Goal: Task Accomplishment & Management: Manage account settings

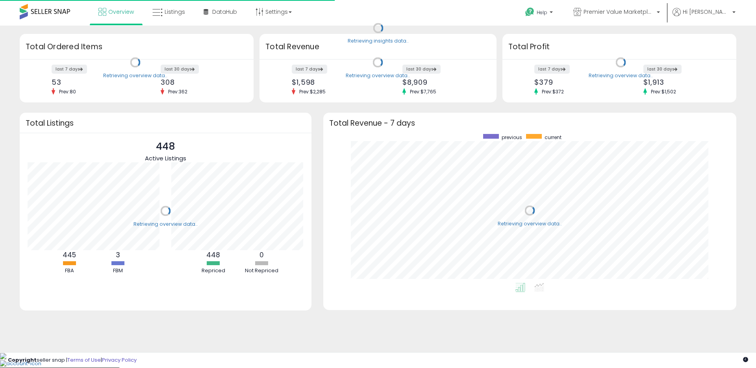
scroll to position [149, 397]
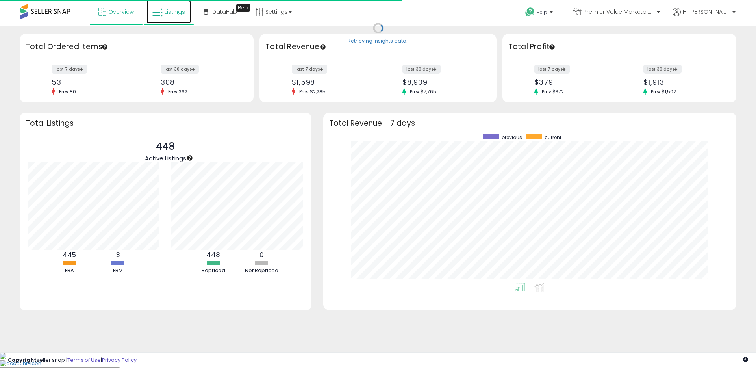
click at [176, 7] on link "Listings" at bounding box center [169, 12] width 45 height 24
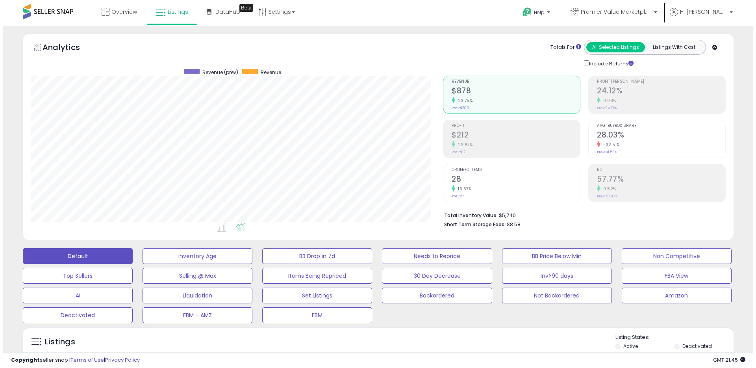
scroll to position [162, 412]
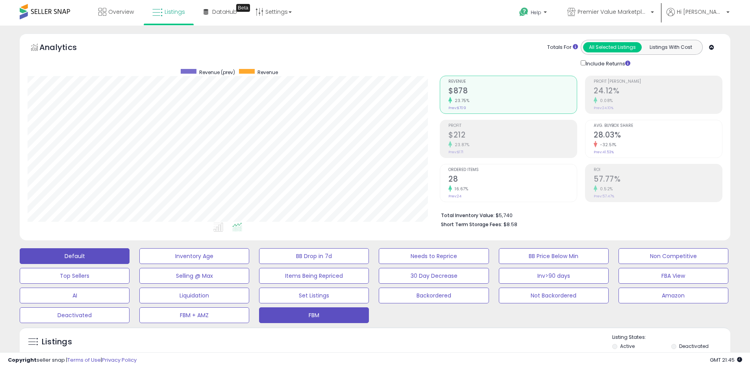
click at [332, 317] on button "FBM" at bounding box center [314, 315] width 110 height 16
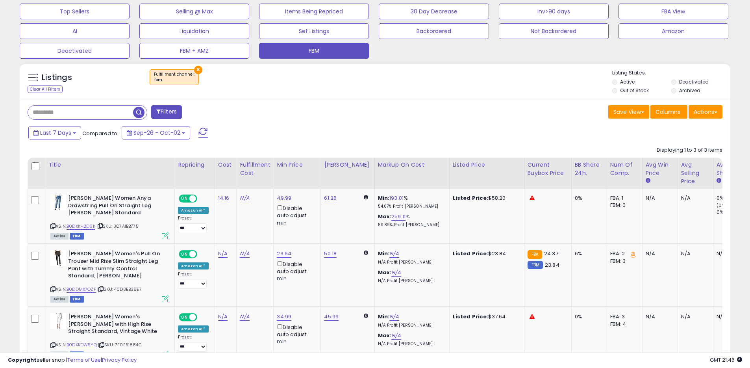
scroll to position [298, 0]
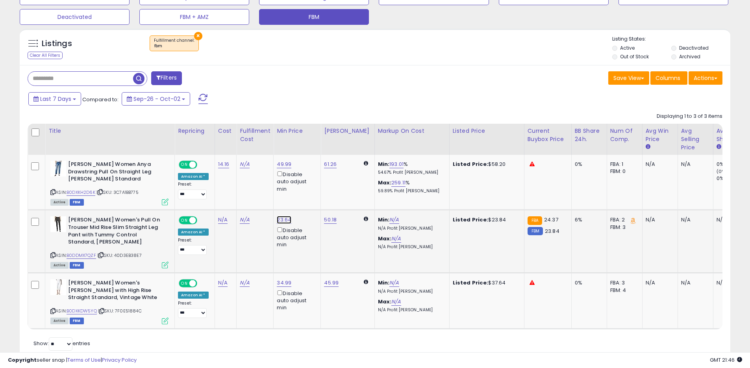
click at [279, 221] on link "23.64" at bounding box center [284, 220] width 15 height 8
type input "*****"
click at [313, 195] on button "submit" at bounding box center [306, 192] width 13 height 12
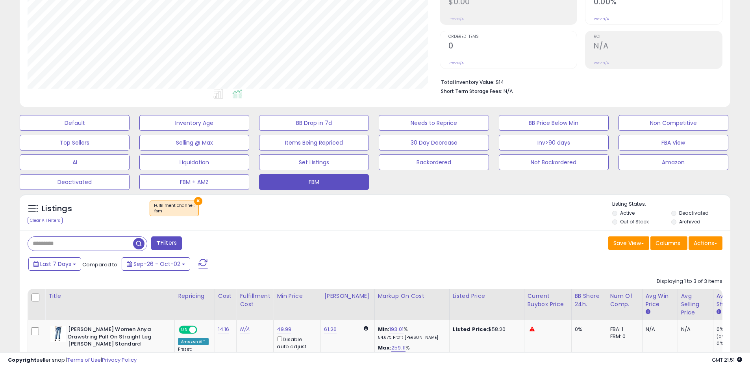
scroll to position [0, 0]
